Goal: Information Seeking & Learning: Learn about a topic

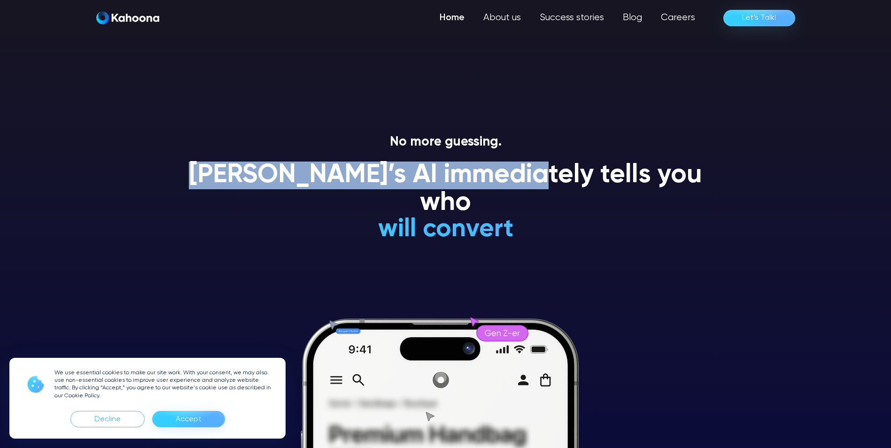
drag, startPoint x: 211, startPoint y: 177, endPoint x: 541, endPoint y: 181, distance: 329.7
click at [541, 181] on div "No more guessing. [PERSON_NAME]’s AI immediately tells you who will convert wil…" at bounding box center [445, 291] width 535 height 314
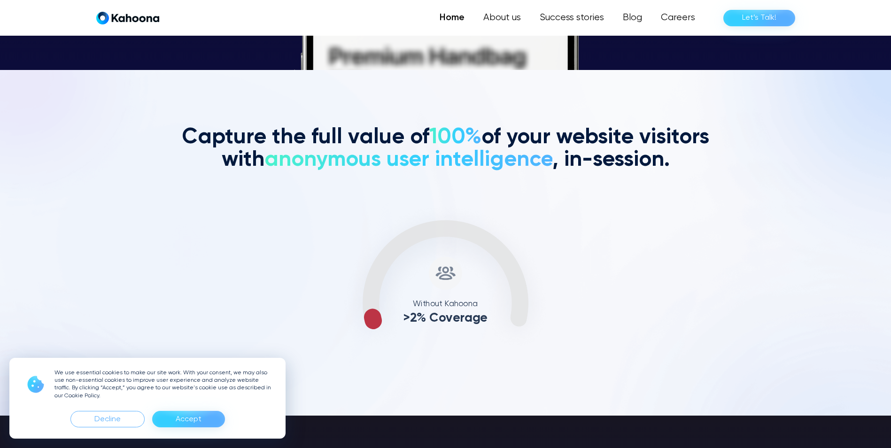
scroll to position [379, 0]
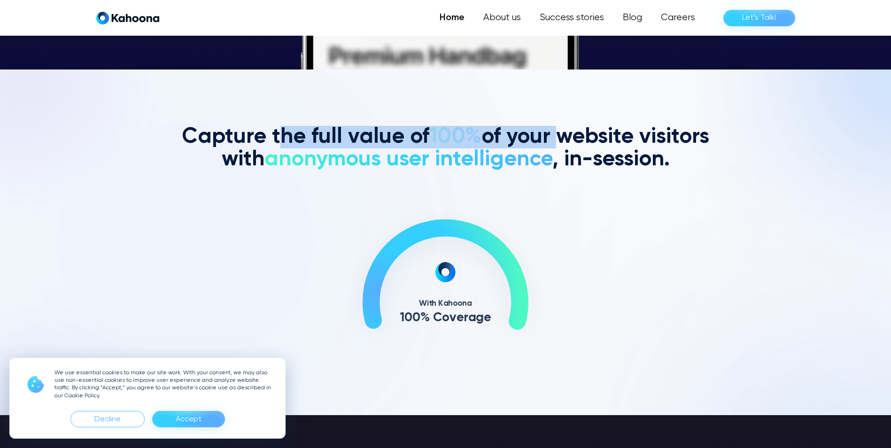
drag, startPoint x: 272, startPoint y: 139, endPoint x: 554, endPoint y: 140, distance: 281.8
click at [554, 140] on h2 "Capture the full value of 100% of your website visitors with anonymous user int…" at bounding box center [445, 148] width 535 height 45
drag, startPoint x: 554, startPoint y: 140, endPoint x: 401, endPoint y: 140, distance: 153.1
click at [401, 140] on h2 "Capture the full value of 100% of your website visitors with anonymous user int…" at bounding box center [445, 148] width 535 height 45
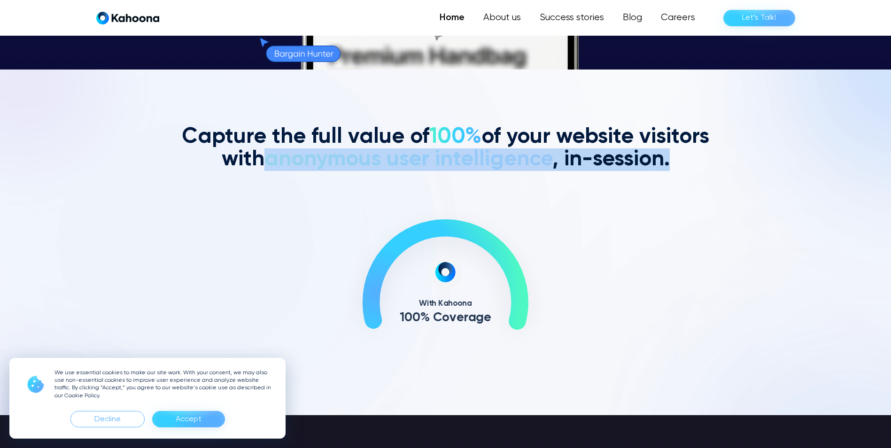
drag, startPoint x: 272, startPoint y: 162, endPoint x: 683, endPoint y: 159, distance: 410.9
click at [683, 159] on h2 "Capture the full value of 100% of your website visitors with anonymous user int…" at bounding box center [445, 148] width 535 height 45
drag, startPoint x: 683, startPoint y: 159, endPoint x: 703, endPoint y: 178, distance: 27.6
click at [715, 164] on div "Capture the full value of 100% of your website visitors with anonymous user int…" at bounding box center [445, 242] width 891 height 233
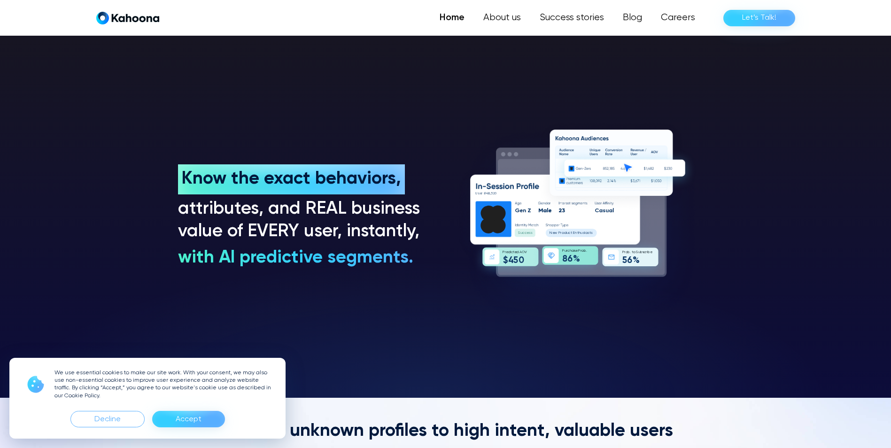
scroll to position [757, 0]
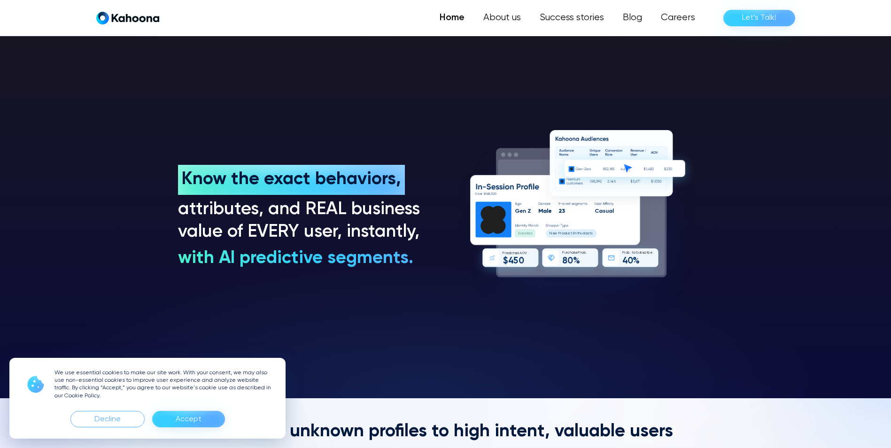
click at [176, 428] on div "We use essential cookies to make our site work. With your consent, we may also …" at bounding box center [147, 398] width 276 height 81
click at [191, 421] on div "Accept" at bounding box center [189, 419] width 26 height 15
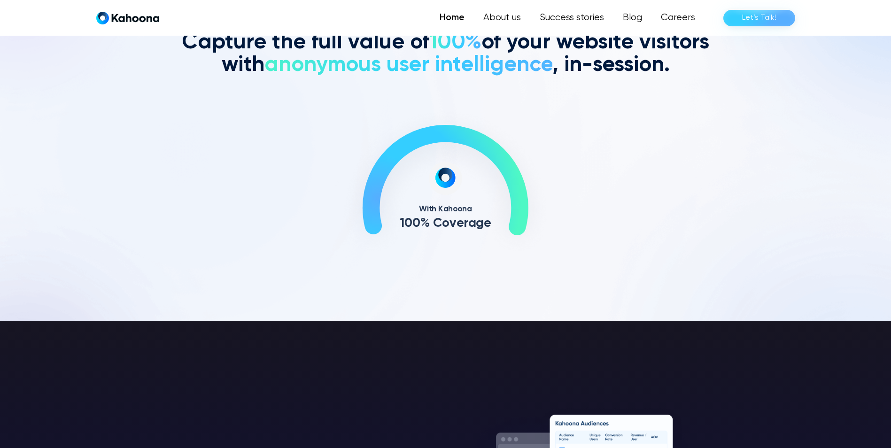
scroll to position [473, 0]
click at [566, 23] on link "Success stories" at bounding box center [571, 17] width 85 height 19
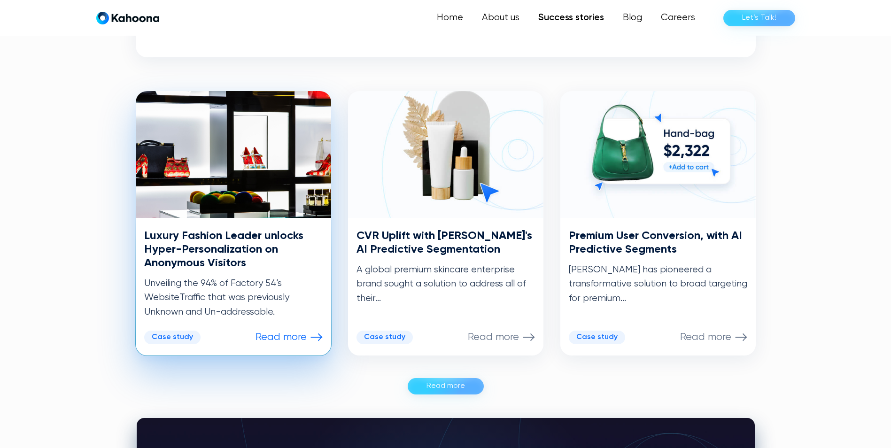
scroll to position [426, 0]
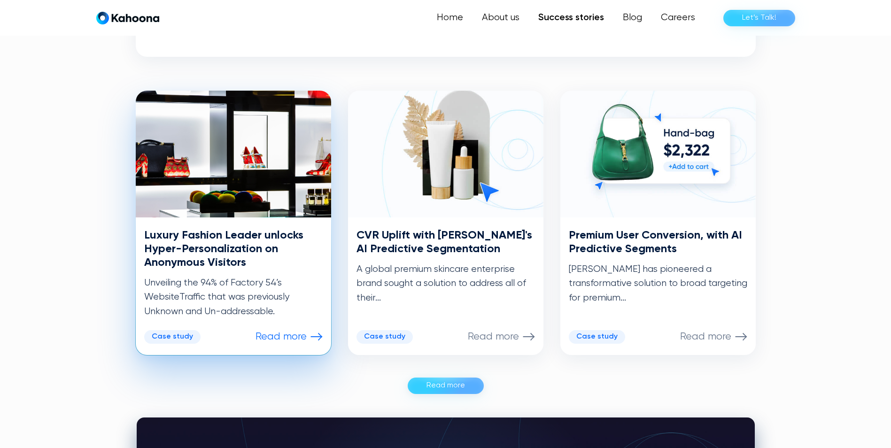
click at [169, 342] on div "Case study" at bounding box center [172, 337] width 56 height 14
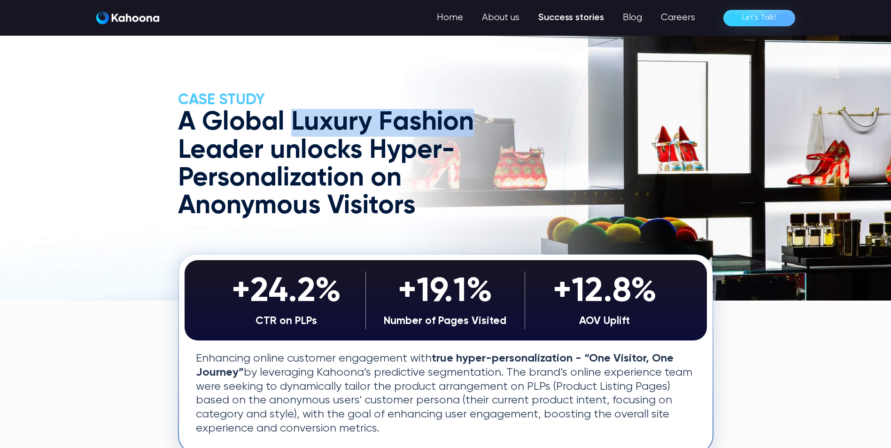
drag, startPoint x: 297, startPoint y: 124, endPoint x: 478, endPoint y: 119, distance: 181.3
click at [478, 119] on h1 "A Global Luxury Fashion Leader unlocks Hyper-Personalization on Anonymous Visit…" at bounding box center [343, 164] width 331 height 111
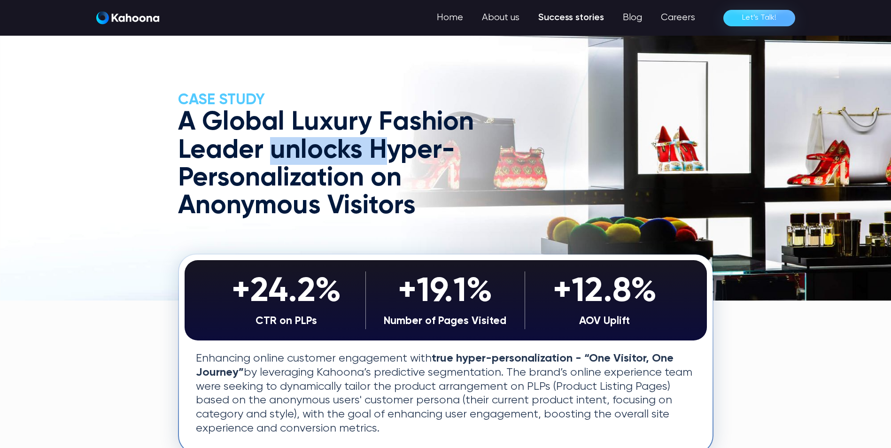
drag, startPoint x: 272, startPoint y: 151, endPoint x: 387, endPoint y: 149, distance: 115.5
click at [387, 149] on h1 "A Global Luxury Fashion Leader unlocks Hyper-Personalization on Anonymous Visit…" at bounding box center [343, 164] width 331 height 111
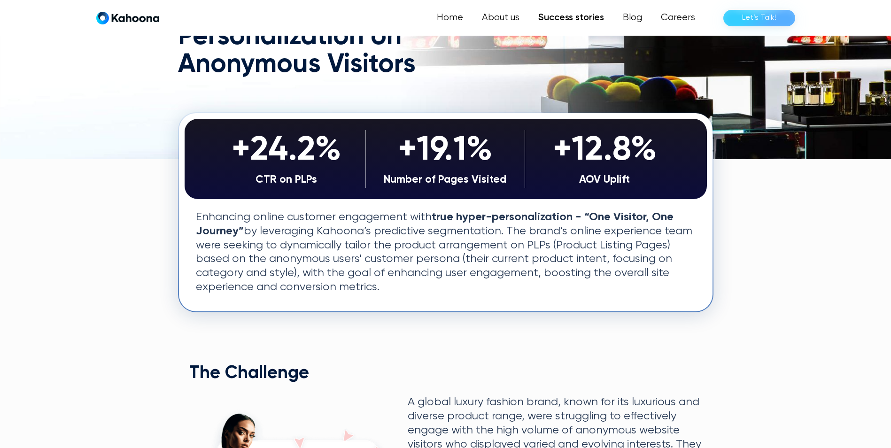
scroll to position [142, 0]
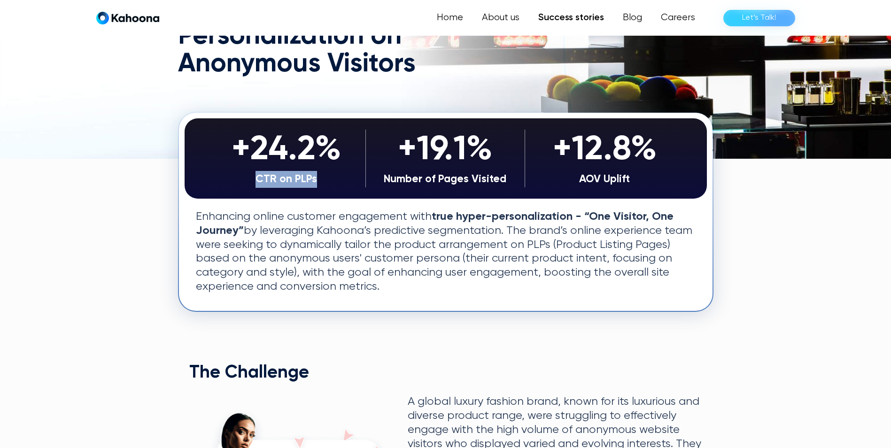
drag, startPoint x: 283, startPoint y: 178, endPoint x: 331, endPoint y: 178, distance: 47.9
click at [331, 178] on div "CTR on PLPs" at bounding box center [286, 179] width 149 height 17
drag, startPoint x: 331, startPoint y: 178, endPoint x: 343, endPoint y: 237, distance: 59.9
click at [343, 237] on p "Enhancing online customer engagement with true hyper-personalization - “One Vis…" at bounding box center [446, 252] width 500 height 84
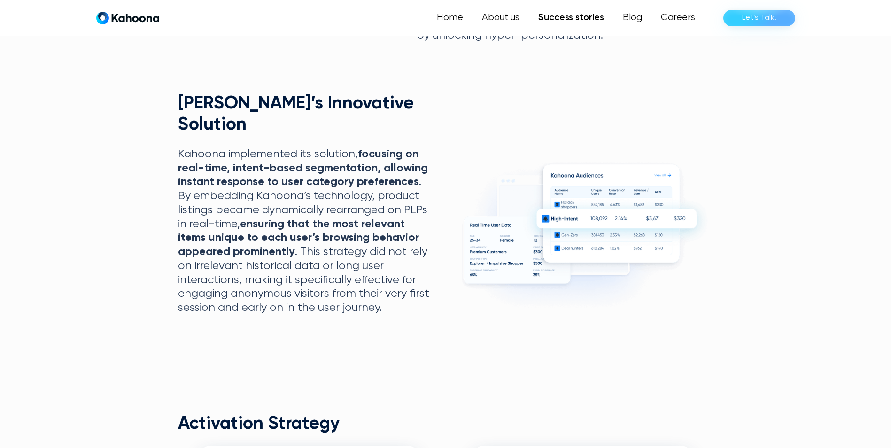
scroll to position [663, 0]
drag, startPoint x: 232, startPoint y: 146, endPoint x: 374, endPoint y: 143, distance: 141.9
click at [374, 148] on strong "focusing on real-time, intent-based segmentation, allowing instant response to …" at bounding box center [303, 167] width 250 height 39
drag, startPoint x: 240, startPoint y: 161, endPoint x: 264, endPoint y: 161, distance: 23.5
click at [264, 161] on strong "focusing on real-time, intent-based segmentation, allowing instant response to …" at bounding box center [303, 167] width 250 height 39
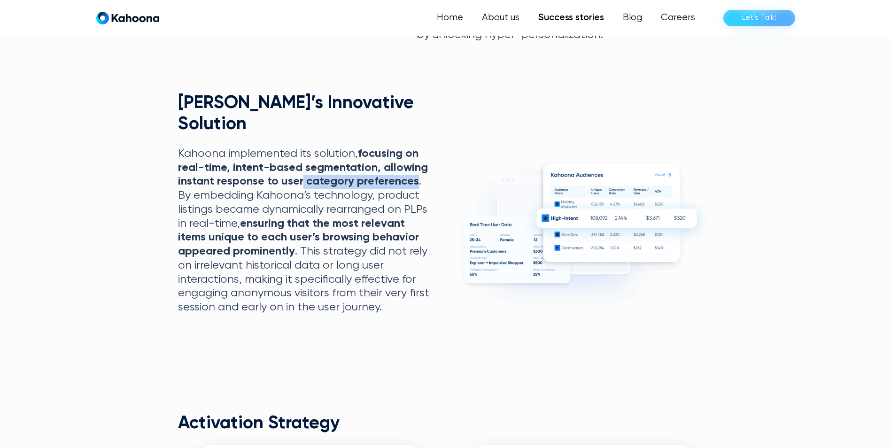
drag, startPoint x: 264, startPoint y: 161, endPoint x: 417, endPoint y: 158, distance: 152.6
click at [417, 158] on strong "focusing on real-time, intent-based segmentation, allowing instant response to …" at bounding box center [303, 167] width 250 height 39
drag, startPoint x: 417, startPoint y: 158, endPoint x: 316, endPoint y: 201, distance: 109.5
click at [316, 218] on strong "ensuring that the most relevant items unique to each user’s browsing behavior a…" at bounding box center [298, 237] width 241 height 39
drag, startPoint x: 259, startPoint y: 175, endPoint x: 367, endPoint y: 173, distance: 107.6
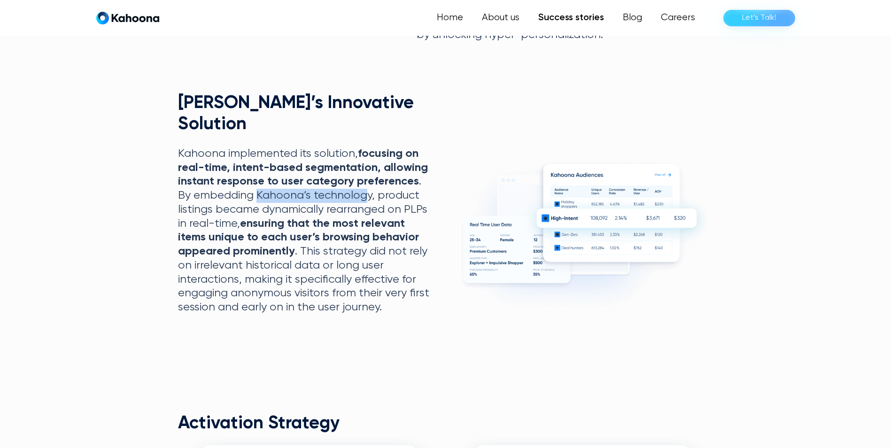
click at [367, 173] on p "Kahoona implemented its solution, focusing on real-time, intent-based segmentat…" at bounding box center [305, 231] width 255 height 168
drag, startPoint x: 367, startPoint y: 173, endPoint x: 345, endPoint y: 204, distance: 37.8
click at [345, 218] on strong "ensuring that the most relevant items unique to each user’s browsing behavior a…" at bounding box center [298, 237] width 241 height 39
drag, startPoint x: 281, startPoint y: 188, endPoint x: 349, endPoint y: 186, distance: 68.1
click at [349, 186] on p "Kahoona implemented its solution, focusing on real-time, intent-based segmentat…" at bounding box center [305, 231] width 255 height 168
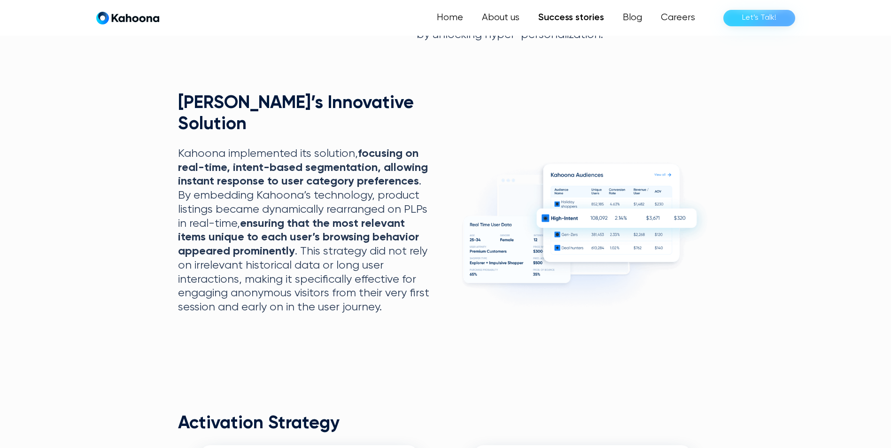
drag, startPoint x: 349, startPoint y: 186, endPoint x: 334, endPoint y: 216, distance: 33.8
click at [334, 218] on strong "ensuring that the most relevant items unique to each user’s browsing behavior a…" at bounding box center [298, 237] width 241 height 39
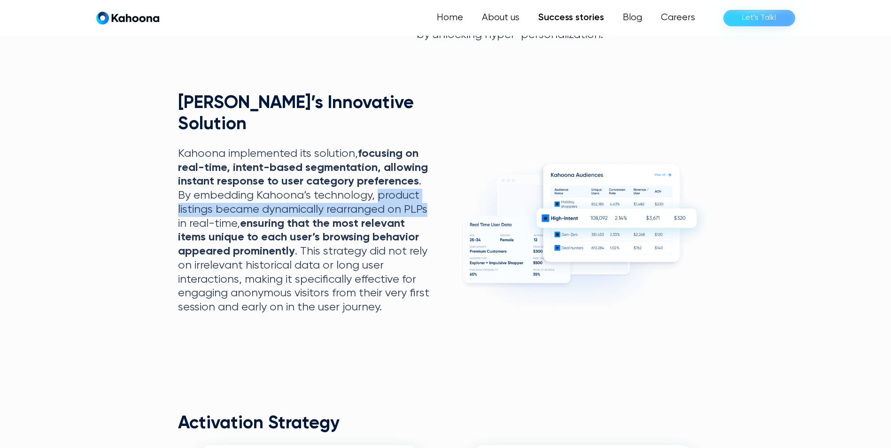
drag, startPoint x: 433, startPoint y: 188, endPoint x: 375, endPoint y: 176, distance: 59.4
click at [375, 176] on div "Kahoona’s Innovative Solution Kahoona implemented its solution, focusing on rea…" at bounding box center [445, 204] width 535 height 222
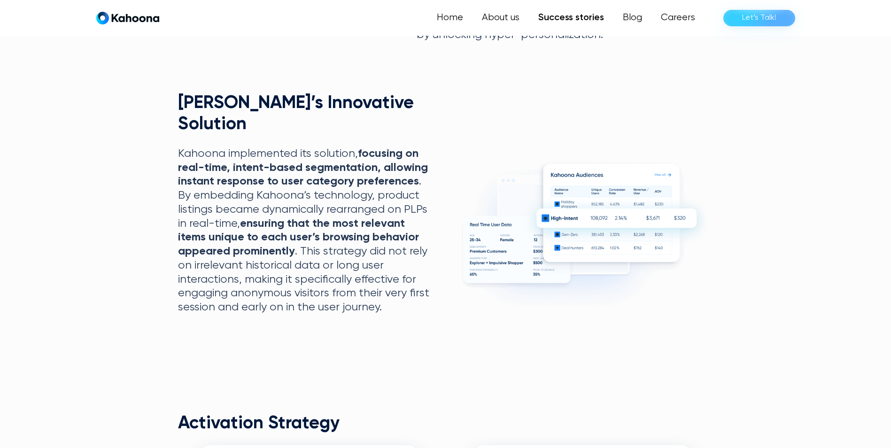
click at [248, 218] on strong "ensuring that the most relevant items unique to each user’s browsing behavior a…" at bounding box center [298, 237] width 241 height 39
drag, startPoint x: 267, startPoint y: 186, endPoint x: 385, endPoint y: 183, distance: 118.4
click at [385, 183] on p "Kahoona implemented its solution, focusing on real-time, intent-based segmentat…" at bounding box center [305, 231] width 255 height 168
drag, startPoint x: 385, startPoint y: 183, endPoint x: 345, endPoint y: 216, distance: 52.7
click at [345, 218] on strong "ensuring that the most relevant items unique to each user’s browsing behavior a…" at bounding box center [298, 237] width 241 height 39
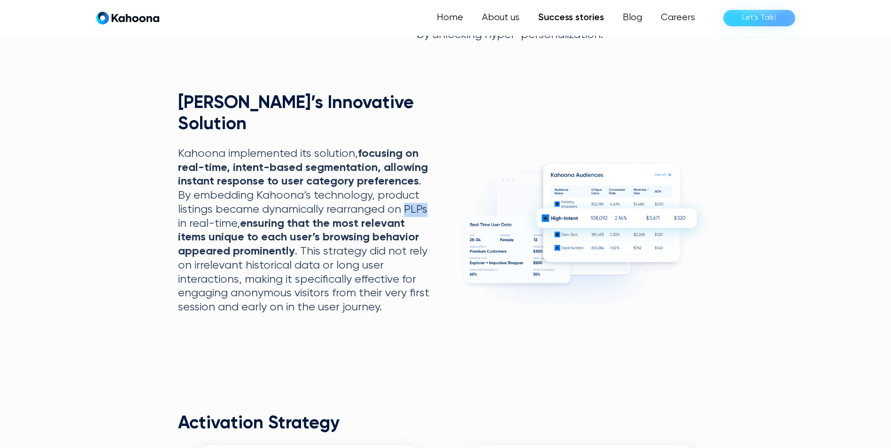
drag, startPoint x: 425, startPoint y: 186, endPoint x: 402, endPoint y: 186, distance: 22.5
click at [402, 186] on p "Kahoona implemented its solution, focusing on real-time, intent-based segmentat…" at bounding box center [305, 231] width 255 height 168
drag, startPoint x: 274, startPoint y: 215, endPoint x: 424, endPoint y: 212, distance: 149.8
click at [424, 212] on p "Kahoona implemented its solution, focusing on real-time, intent-based segmentat…" at bounding box center [305, 231] width 255 height 168
drag, startPoint x: 424, startPoint y: 212, endPoint x: 335, endPoint y: 235, distance: 91.7
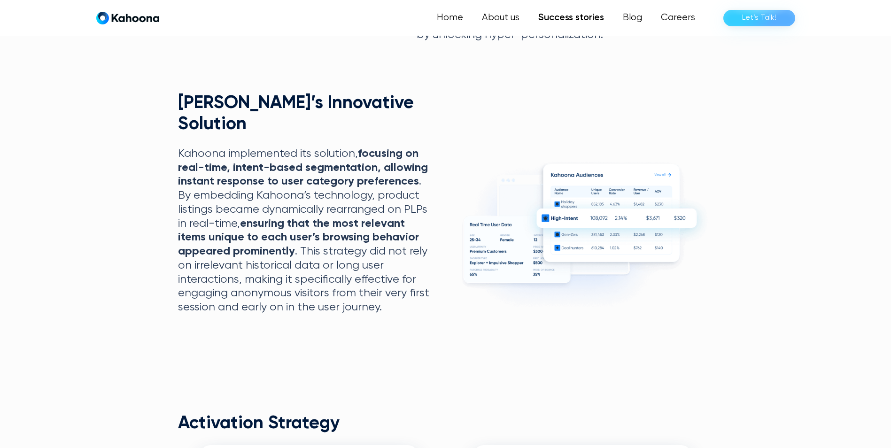
click at [337, 236] on p "Kahoona implemented its solution, focusing on real-time, intent-based segmentat…" at bounding box center [305, 231] width 255 height 168
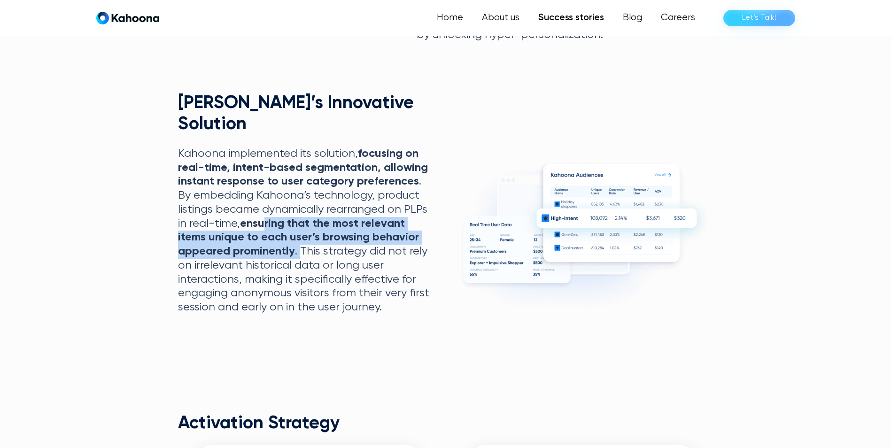
drag, startPoint x: 297, startPoint y: 230, endPoint x: 264, endPoint y: 205, distance: 40.6
click at [264, 205] on p "Kahoona implemented its solution, focusing on real-time, intent-based segmentat…" at bounding box center [305, 231] width 255 height 168
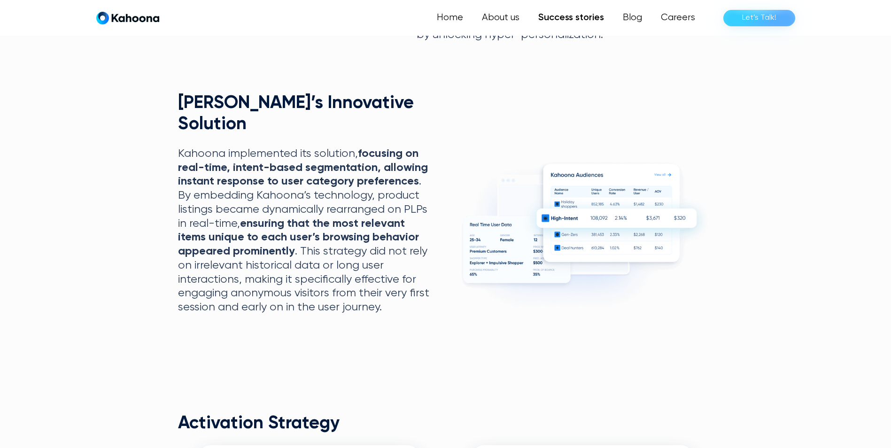
drag, startPoint x: 264, startPoint y: 205, endPoint x: 319, endPoint y: 241, distance: 65.8
click at [318, 241] on p "Kahoona implemented its solution, focusing on real-time, intent-based segmentat…" at bounding box center [305, 231] width 255 height 168
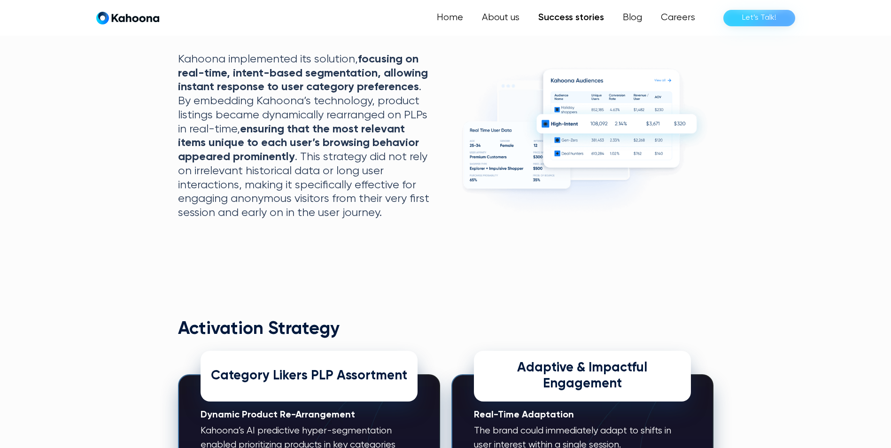
scroll to position [757, 0]
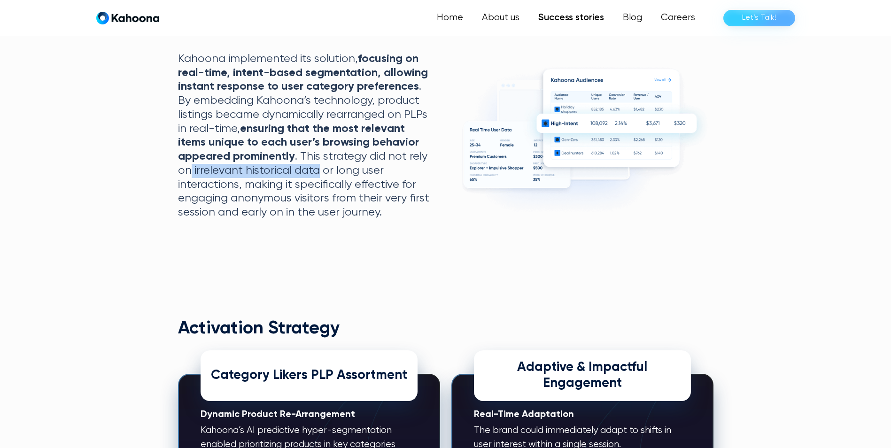
drag, startPoint x: 190, startPoint y: 152, endPoint x: 316, endPoint y: 143, distance: 126.2
click at [316, 143] on p "Kahoona implemented its solution, focusing on real-time, intent-based segmentat…" at bounding box center [305, 136] width 255 height 168
drag, startPoint x: 316, startPoint y: 143, endPoint x: 283, endPoint y: 179, distance: 48.5
click at [283, 179] on p "Kahoona implemented its solution, focusing on real-time, intent-based segmentat…" at bounding box center [305, 136] width 255 height 168
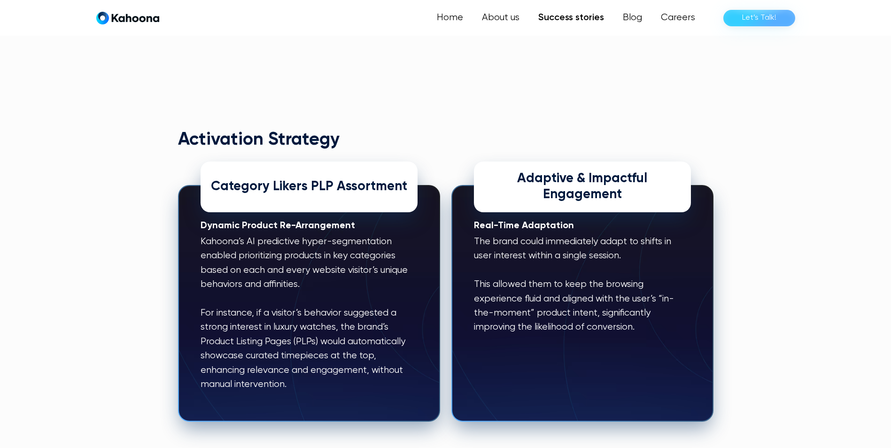
scroll to position [947, 0]
drag, startPoint x: 280, startPoint y: 204, endPoint x: 353, endPoint y: 203, distance: 73.3
click at [353, 218] on h3 "Dynamic Product Re-Arrangement" at bounding box center [309, 225] width 217 height 14
drag, startPoint x: 353, startPoint y: 203, endPoint x: 310, endPoint y: 231, distance: 51.3
click at [310, 234] on p "Kahoona’s AI predictive hyper-segmentation enabled prioritizing products in key…" at bounding box center [309, 312] width 217 height 157
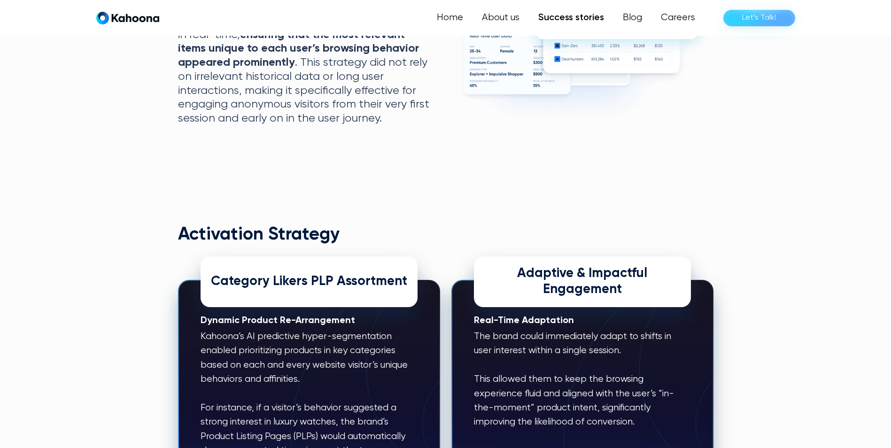
scroll to position [852, 0]
drag, startPoint x: 481, startPoint y: 297, endPoint x: 590, endPoint y: 298, distance: 109.4
click at [590, 313] on h3 "Real-Time Adaptation" at bounding box center [582, 320] width 217 height 14
drag, startPoint x: 590, startPoint y: 298, endPoint x: 546, endPoint y: 316, distance: 47.6
click at [546, 329] on p "The brand could immediately adapt to shifts in user interest within a single se…" at bounding box center [582, 379] width 217 height 100
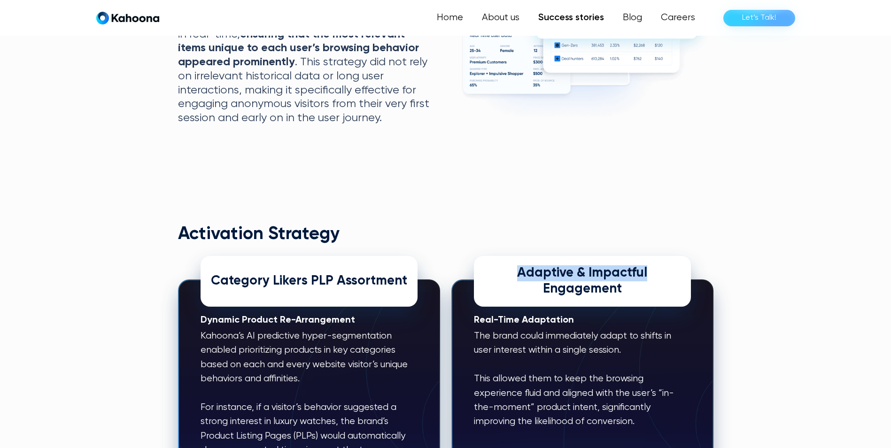
drag, startPoint x: 530, startPoint y: 255, endPoint x: 646, endPoint y: 247, distance: 115.8
click at [646, 256] on div "Adaptive & Impactful Engagement" at bounding box center [582, 281] width 217 height 51
drag, startPoint x: 646, startPoint y: 247, endPoint x: 504, endPoint y: 260, distance: 141.9
click at [504, 260] on div "Adaptive & Impactful Engagement" at bounding box center [582, 281] width 217 height 51
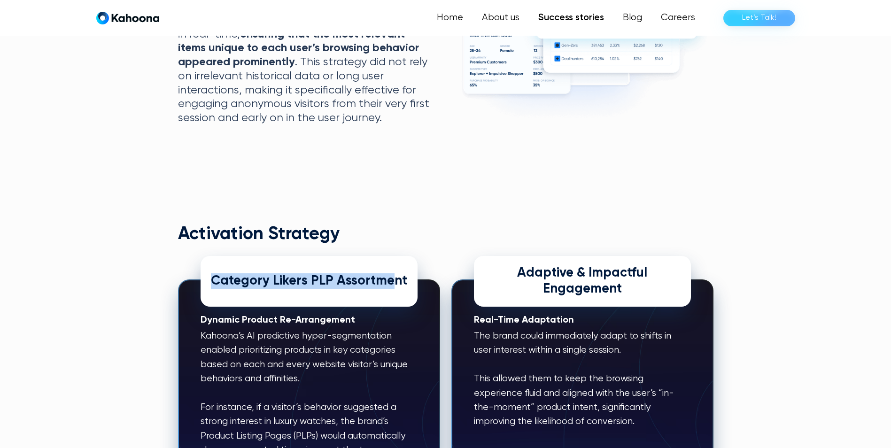
drag, startPoint x: 332, startPoint y: 263, endPoint x: 215, endPoint y: 263, distance: 117.4
click at [215, 263] on div "Category Likers PLP Assortment" at bounding box center [309, 281] width 217 height 51
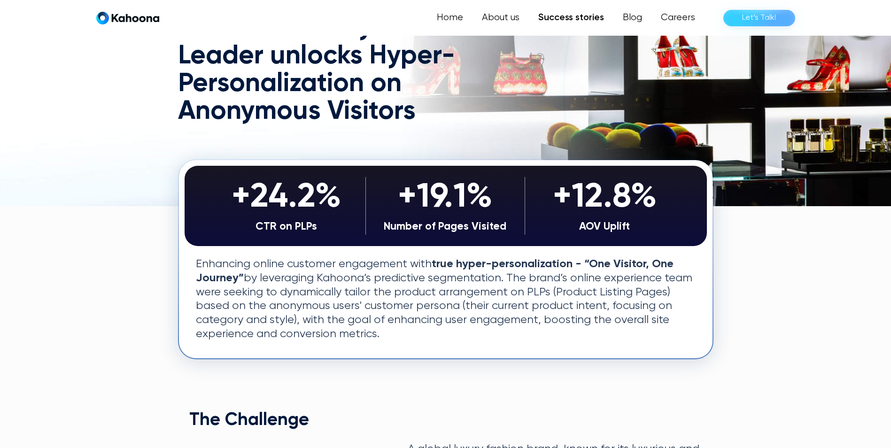
scroll to position [95, 0]
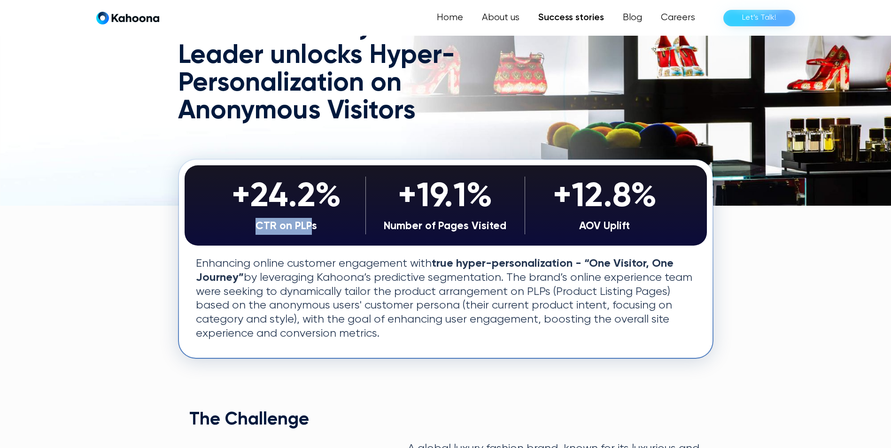
drag, startPoint x: 256, startPoint y: 227, endPoint x: 313, endPoint y: 224, distance: 56.9
click at [313, 224] on div "CTR on PLPs" at bounding box center [286, 226] width 149 height 17
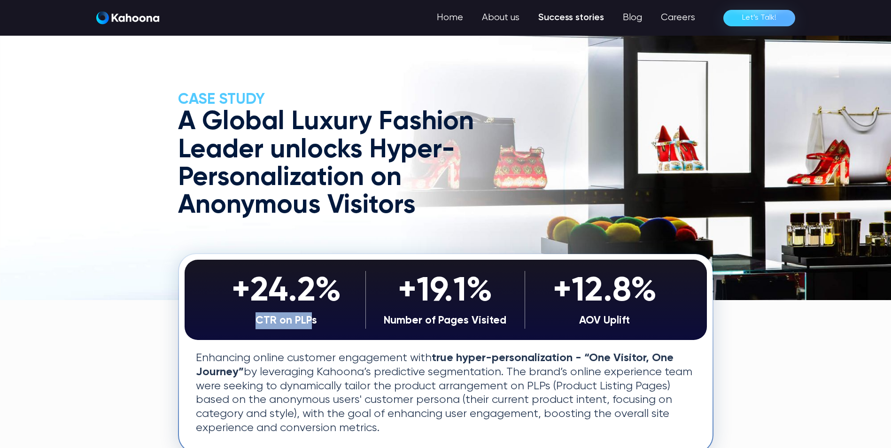
scroll to position [0, 0]
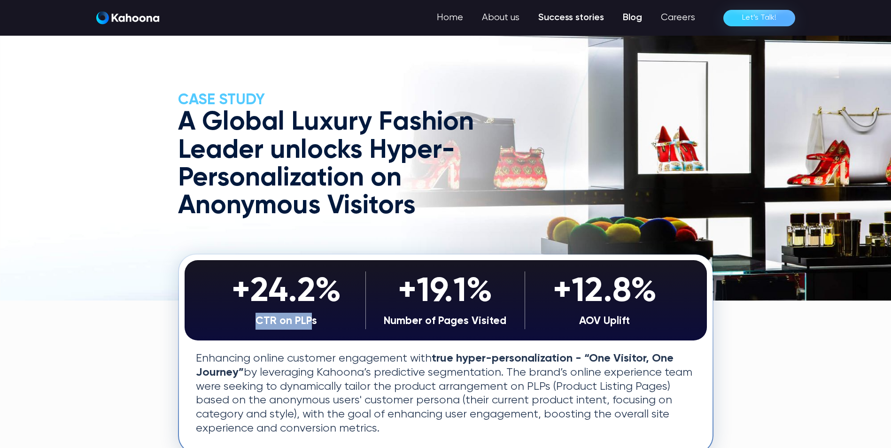
drag, startPoint x: 639, startPoint y: 18, endPoint x: 637, endPoint y: 24, distance: 6.4
click at [639, 18] on link "Blog" at bounding box center [632, 17] width 38 height 19
click at [635, 17] on link "Blog" at bounding box center [632, 17] width 38 height 19
click at [451, 21] on link "Home" at bounding box center [451, 17] width 44 height 19
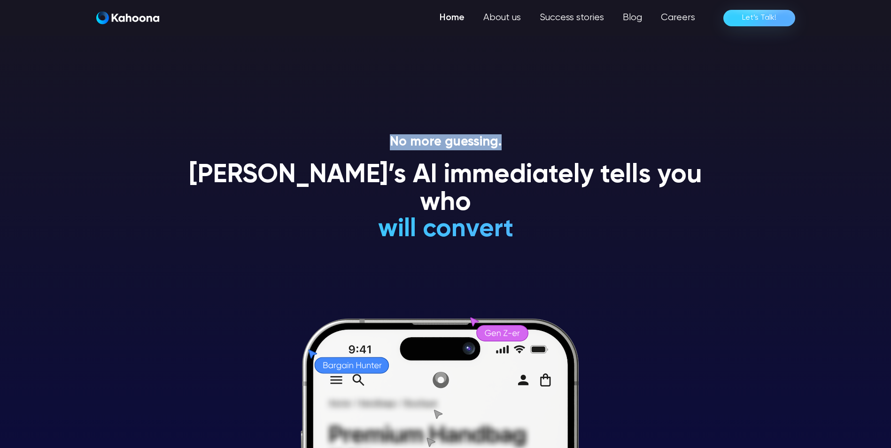
drag, startPoint x: 392, startPoint y: 144, endPoint x: 507, endPoint y: 142, distance: 115.5
click at [507, 142] on p "No more guessing." at bounding box center [445, 142] width 535 height 16
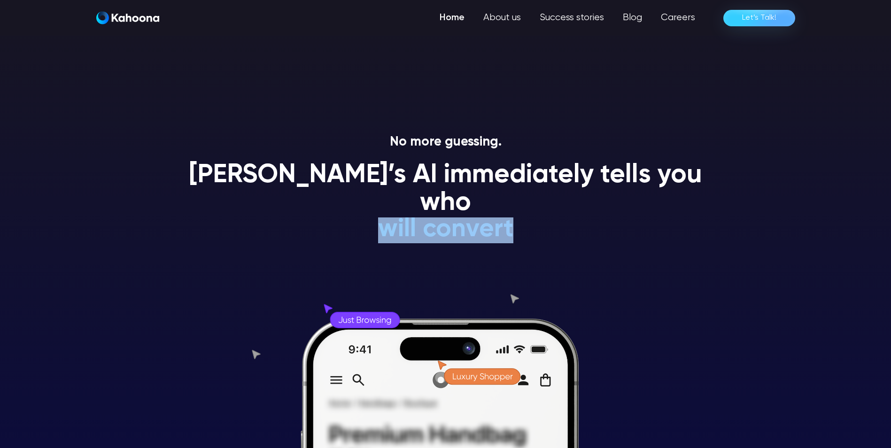
drag, startPoint x: 591, startPoint y: 200, endPoint x: 397, endPoint y: 204, distance: 194.0
click at [396, 204] on div "[PERSON_NAME]’s AI immediately tells you who will convert will NEVER convert is…" at bounding box center [445, 206] width 535 height 89
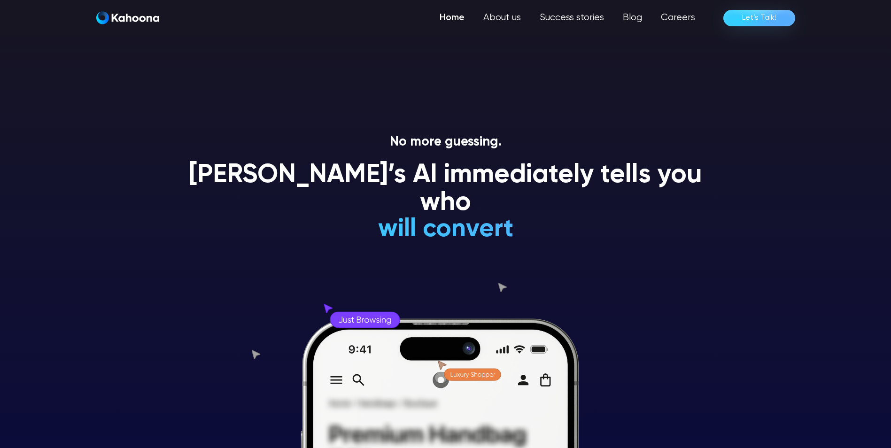
drag, startPoint x: 397, startPoint y: 204, endPoint x: 750, endPoint y: 271, distance: 359.0
click at [750, 271] on section "No more guessing. [PERSON_NAME]’s AI immediately tells you who will convert wil…" at bounding box center [445, 224] width 891 height 448
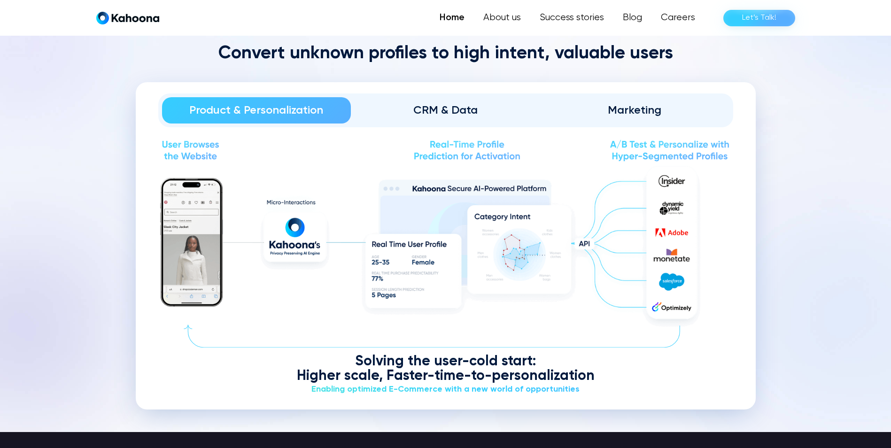
scroll to position [1136, 0]
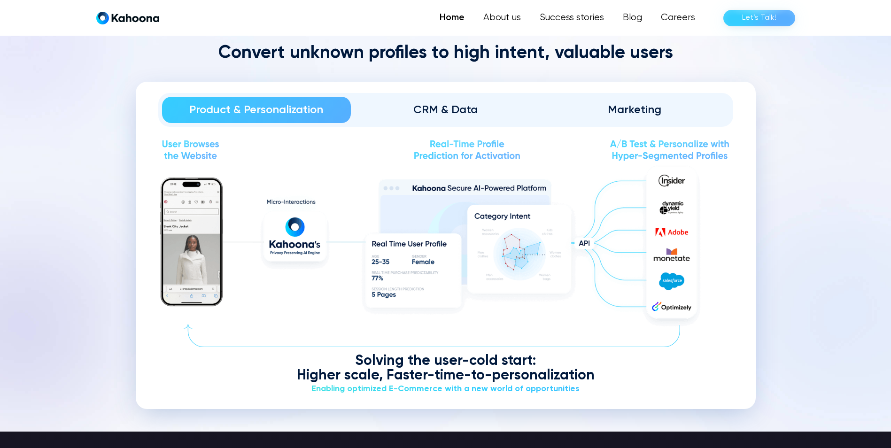
click at [448, 106] on div "CRM & Data" at bounding box center [445, 109] width 163 height 15
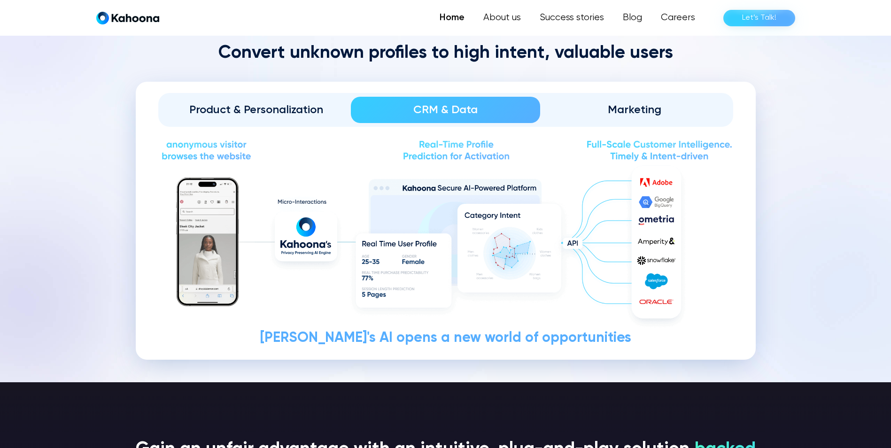
click at [249, 112] on div "Product & Personalization" at bounding box center [256, 109] width 163 height 15
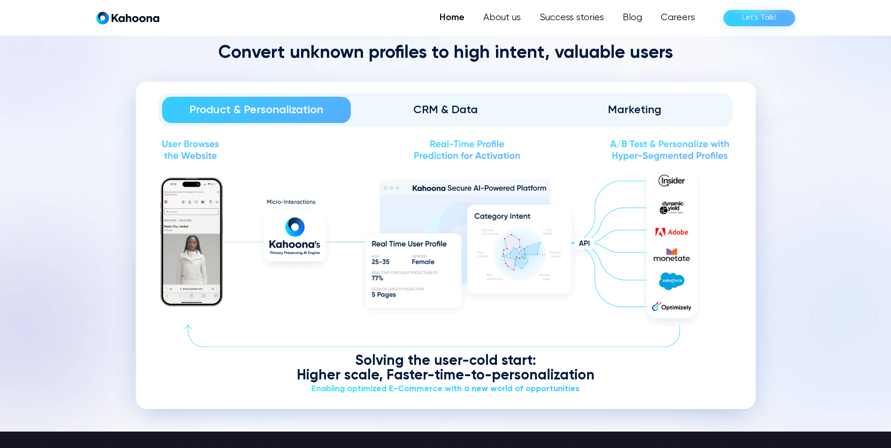
click at [416, 100] on link "CRM & Data" at bounding box center [445, 110] width 189 height 26
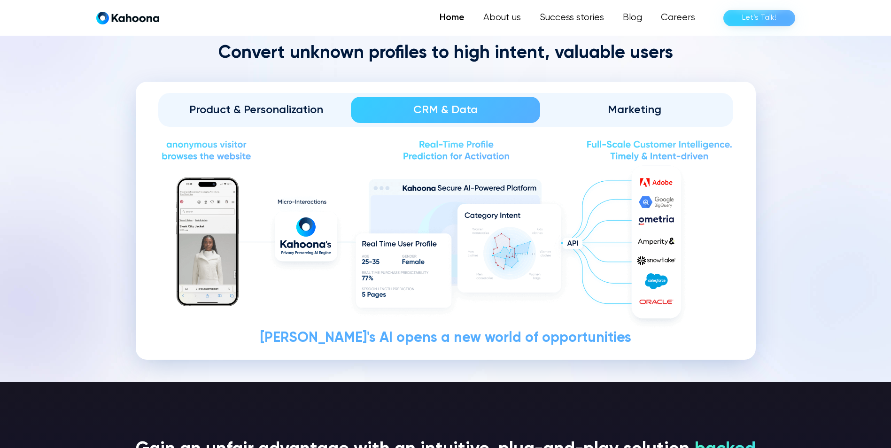
click at [629, 104] on div "Marketing" at bounding box center [634, 109] width 163 height 15
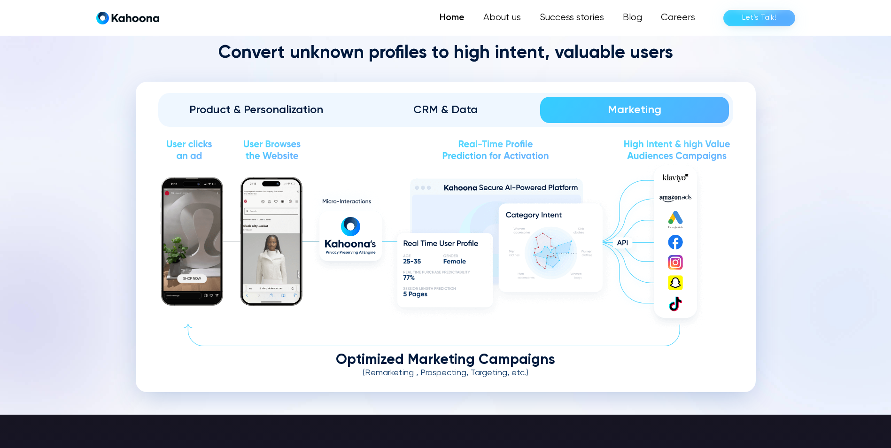
click at [222, 114] on div "Product & Personalization" at bounding box center [256, 109] width 163 height 15
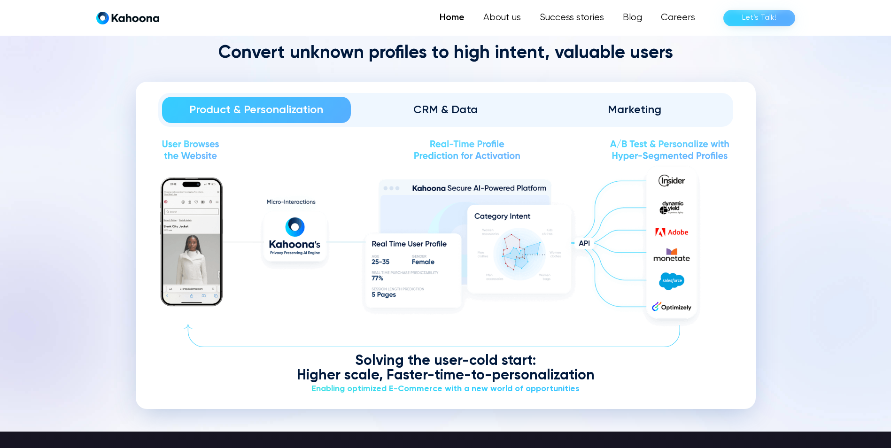
click at [445, 108] on div "CRM & Data" at bounding box center [445, 109] width 163 height 15
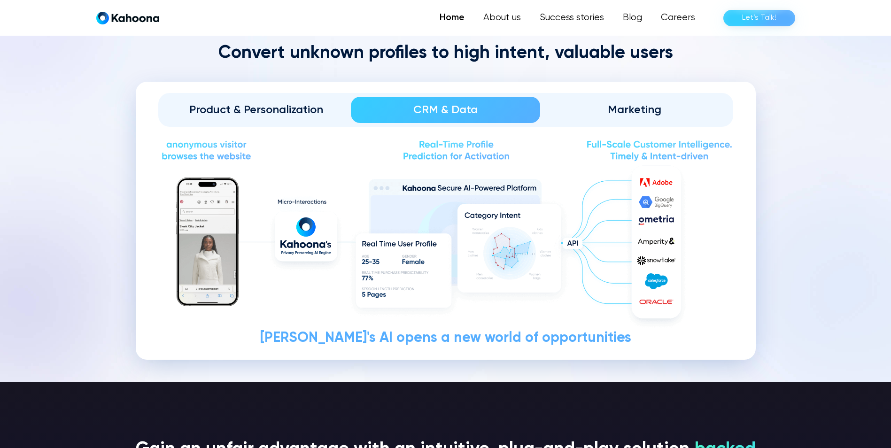
click at [306, 109] on div "Product & Personalization" at bounding box center [256, 109] width 163 height 15
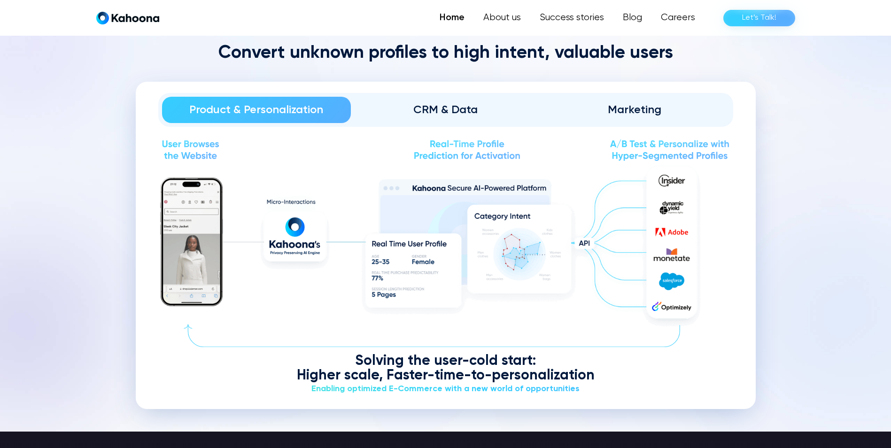
click at [455, 103] on div "CRM & Data" at bounding box center [445, 109] width 163 height 15
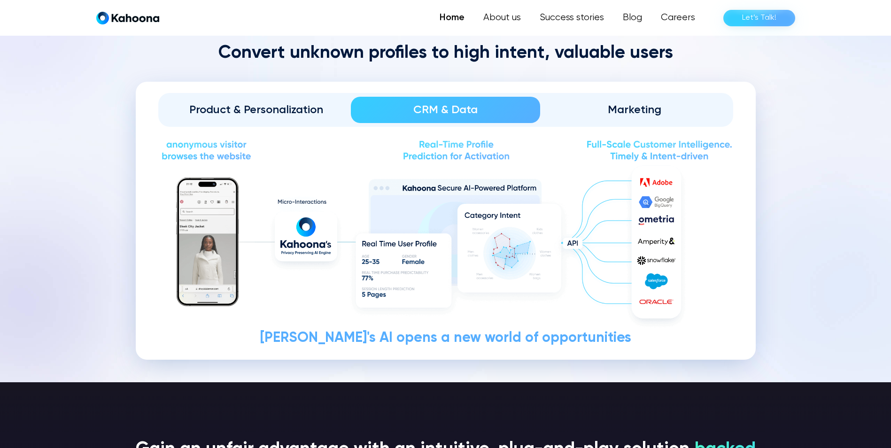
click at [651, 107] on div "Marketing" at bounding box center [634, 109] width 163 height 15
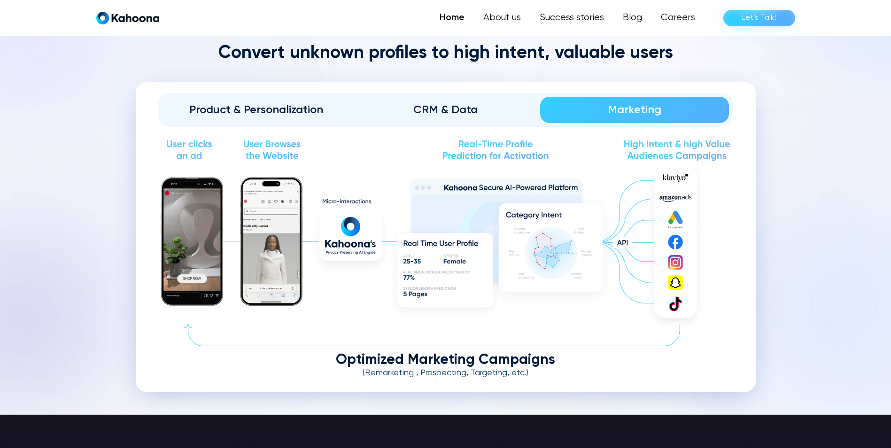
click at [452, 115] on div "CRM & Data" at bounding box center [445, 109] width 163 height 15
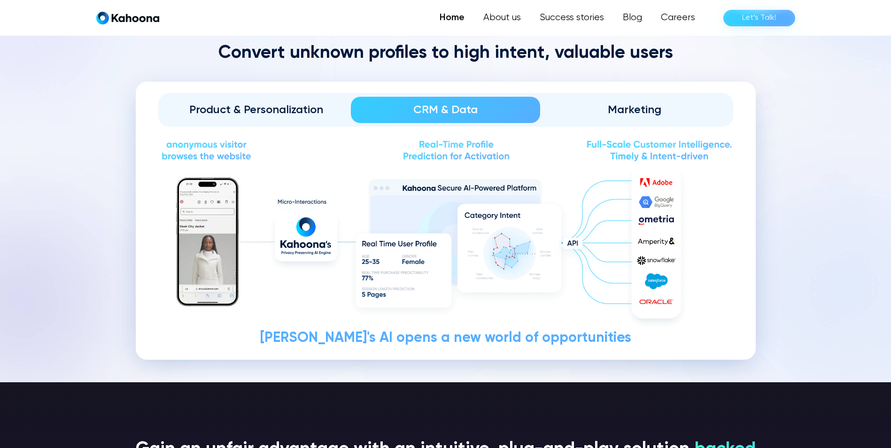
click at [289, 109] on div "Product & Personalization" at bounding box center [256, 109] width 163 height 15
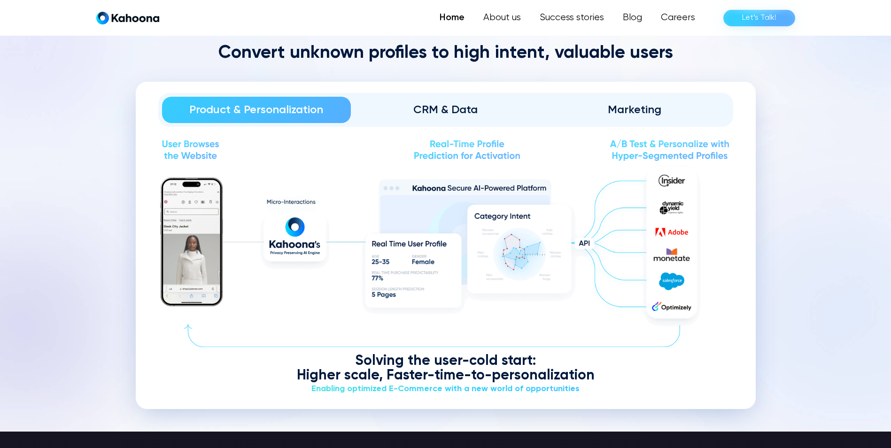
click at [631, 116] on div "Marketing" at bounding box center [634, 109] width 163 height 15
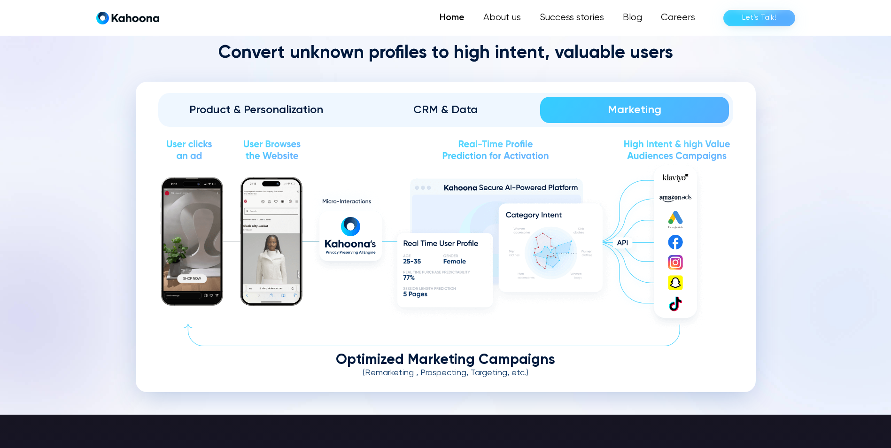
click at [281, 109] on div "Product & Personalization" at bounding box center [256, 109] width 163 height 15
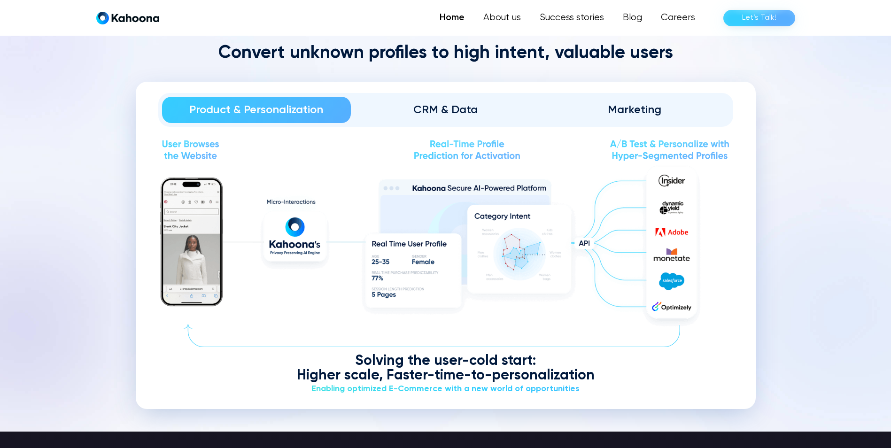
click at [458, 115] on div "CRM & Data" at bounding box center [445, 109] width 163 height 15
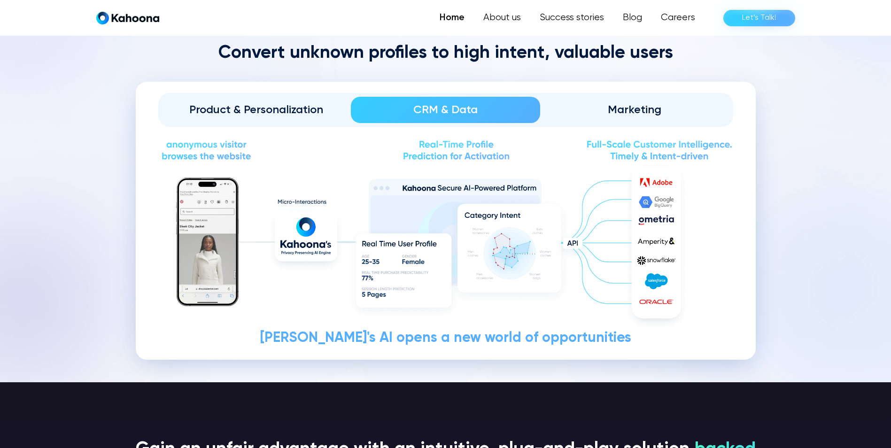
click at [660, 105] on div "Marketing" at bounding box center [634, 109] width 163 height 15
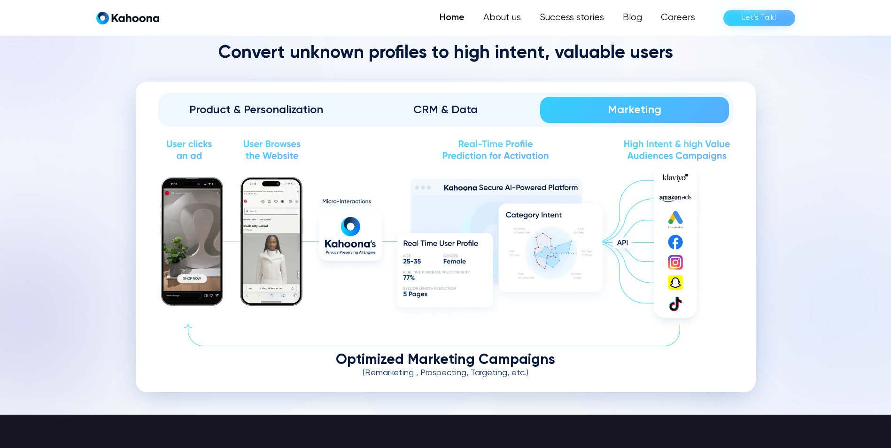
click at [457, 103] on div "CRM & Data" at bounding box center [445, 109] width 163 height 15
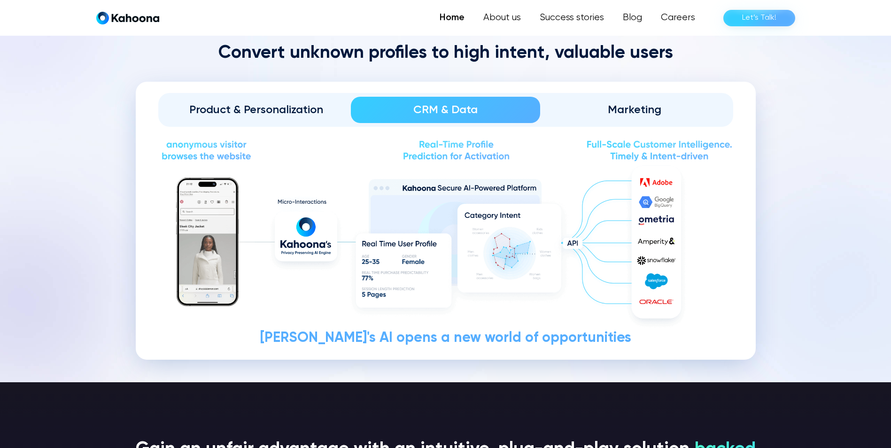
click at [289, 112] on div "Product & Personalization" at bounding box center [256, 109] width 163 height 15
click at [289, 111] on div "Product & Personalization" at bounding box center [256, 109] width 163 height 15
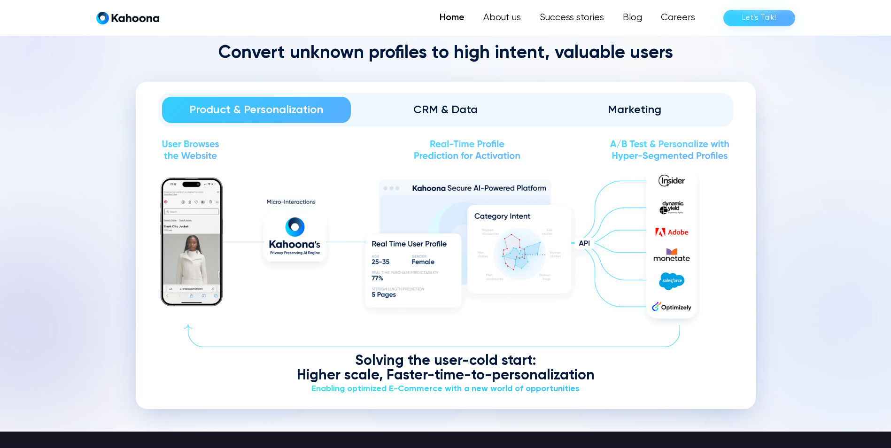
click at [480, 109] on div "CRM & Data" at bounding box center [445, 109] width 163 height 15
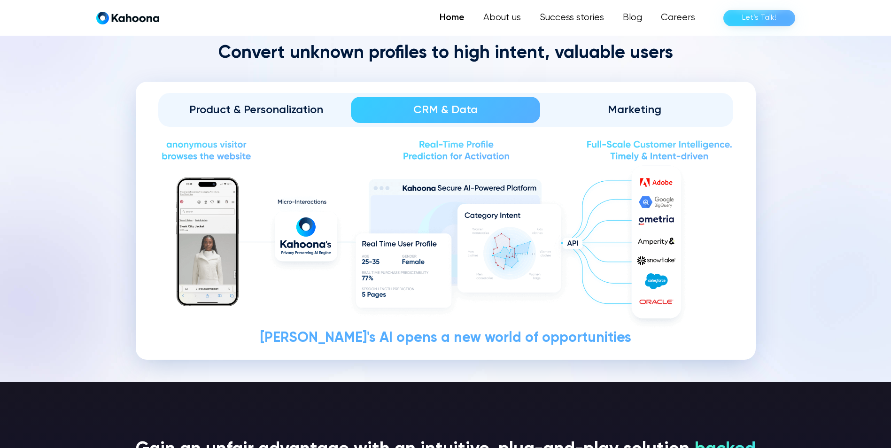
click at [635, 100] on link "Marketing" at bounding box center [634, 110] width 189 height 26
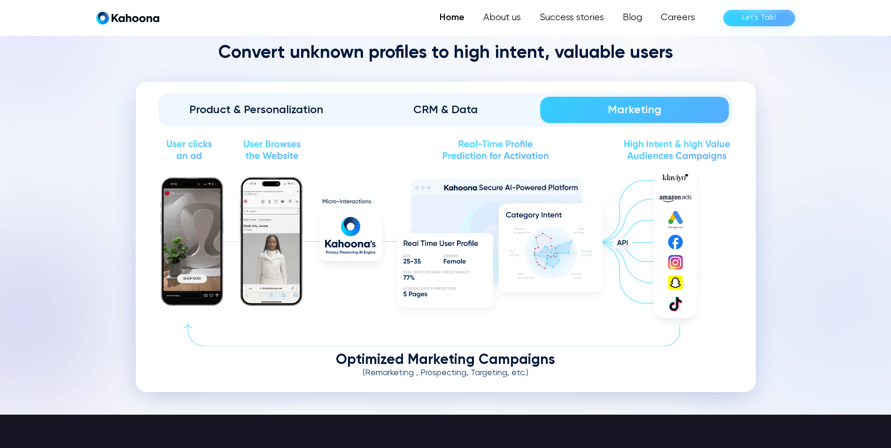
click at [825, 202] on section "Convert unknown profiles to high intent, valuable users Product & Personalizati…" at bounding box center [445, 217] width 891 height 395
